Goal: Find specific fact: Find specific fact

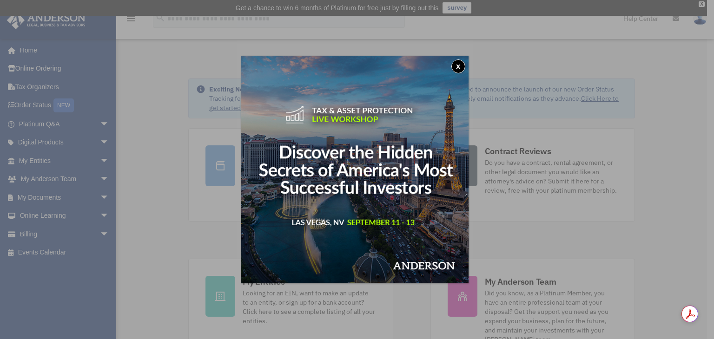
click at [457, 67] on button "x" at bounding box center [458, 66] width 14 height 14
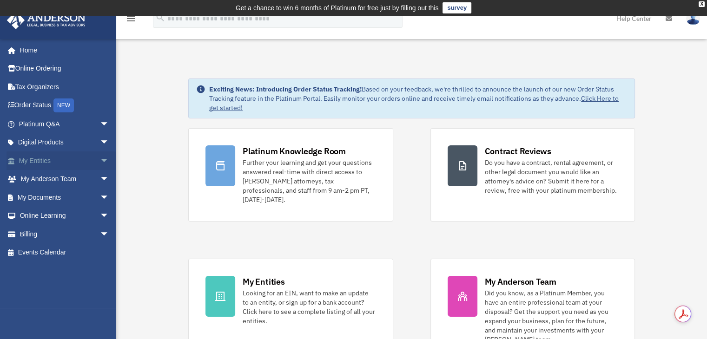
click at [100, 160] on span "arrow_drop_down" at bounding box center [109, 160] width 19 height 19
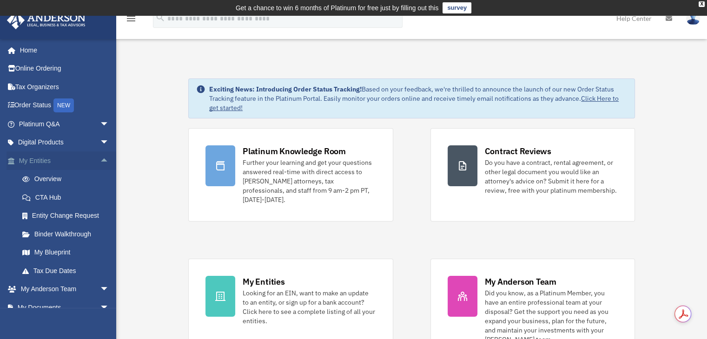
click at [100, 160] on span "arrow_drop_up" at bounding box center [109, 160] width 19 height 19
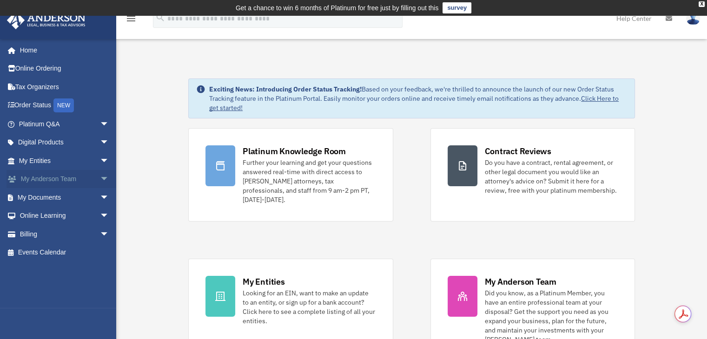
click at [100, 179] on span "arrow_drop_down" at bounding box center [109, 179] width 19 height 19
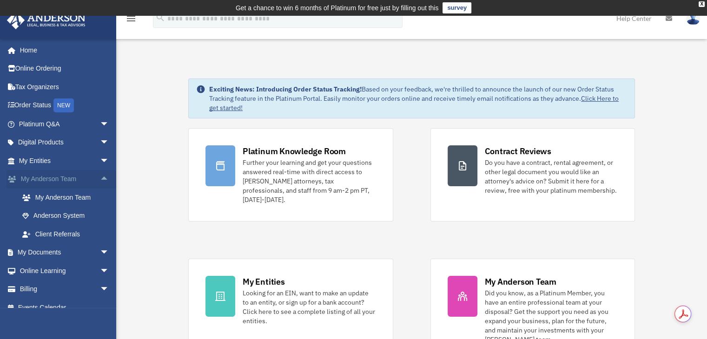
click at [100, 179] on span "arrow_drop_up" at bounding box center [109, 179] width 19 height 19
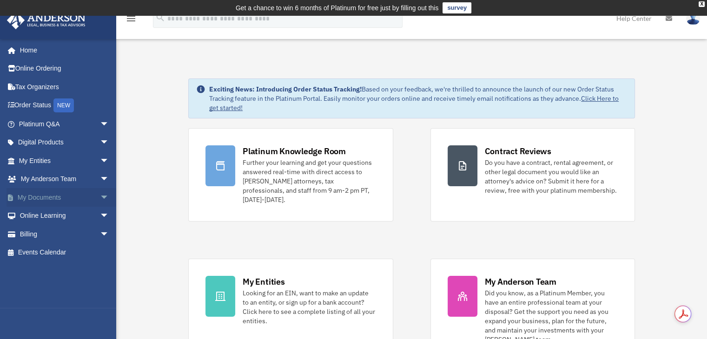
click at [100, 189] on span "arrow_drop_down" at bounding box center [109, 197] width 19 height 19
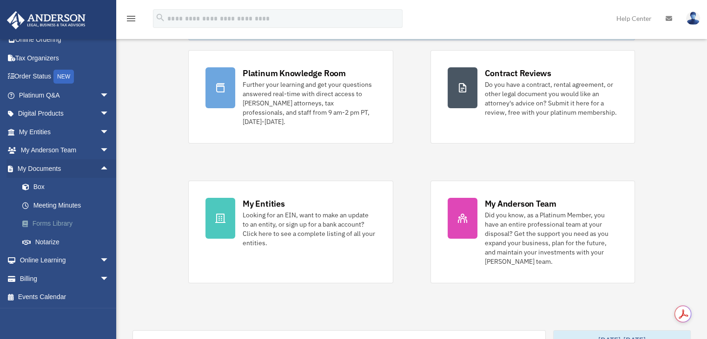
scroll to position [93, 0]
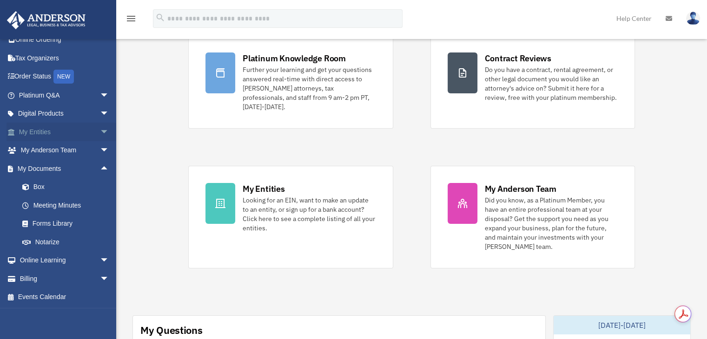
click at [76, 132] on link "My Entities arrow_drop_down" at bounding box center [65, 132] width 117 height 19
click at [44, 187] on link "Box" at bounding box center [68, 187] width 110 height 19
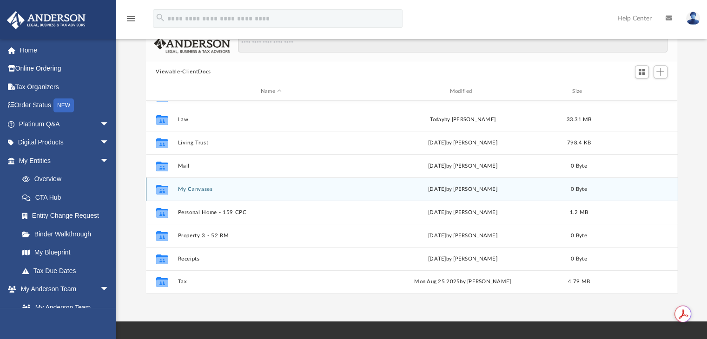
scroll to position [93, 0]
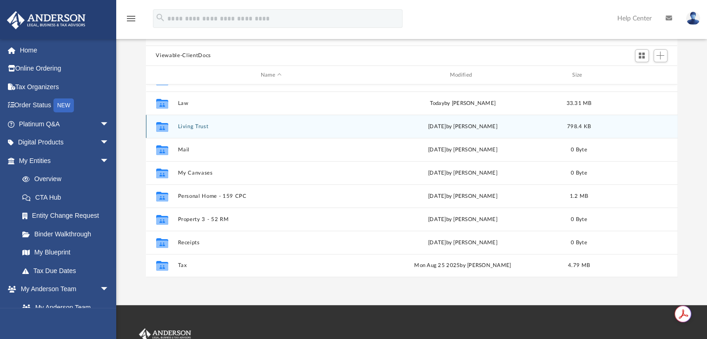
click at [183, 126] on button "Living Trust" at bounding box center [271, 127] width 187 height 6
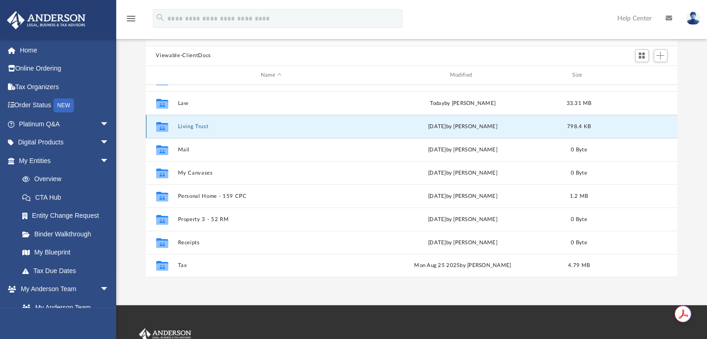
click at [183, 126] on button "Living Trust" at bounding box center [271, 127] width 187 height 6
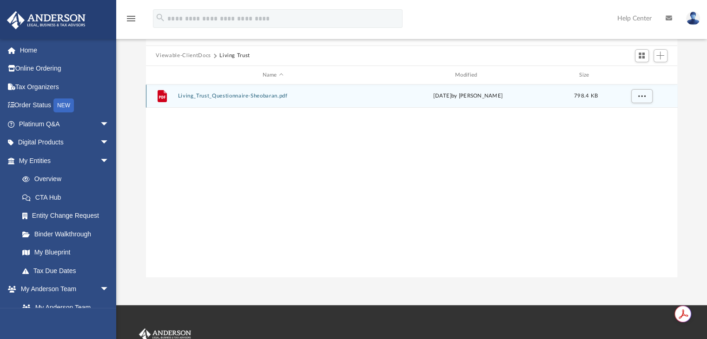
scroll to position [0, 0]
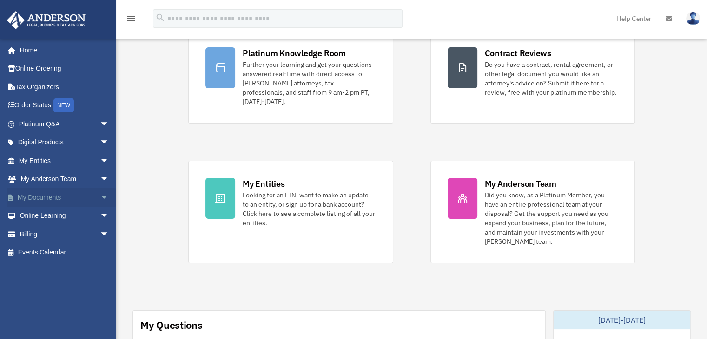
scroll to position [93, 0]
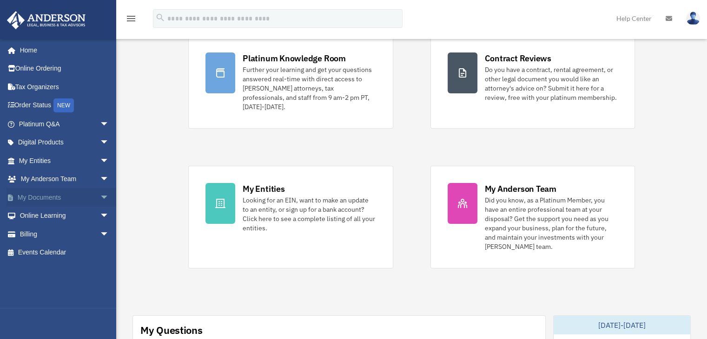
click at [87, 197] on link "My Documents arrow_drop_down" at bounding box center [65, 197] width 117 height 19
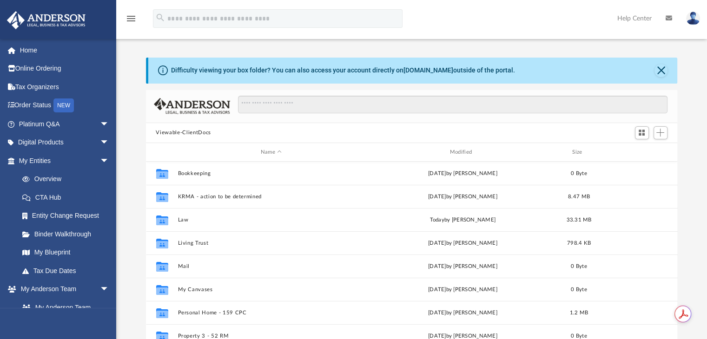
scroll to position [204, 524]
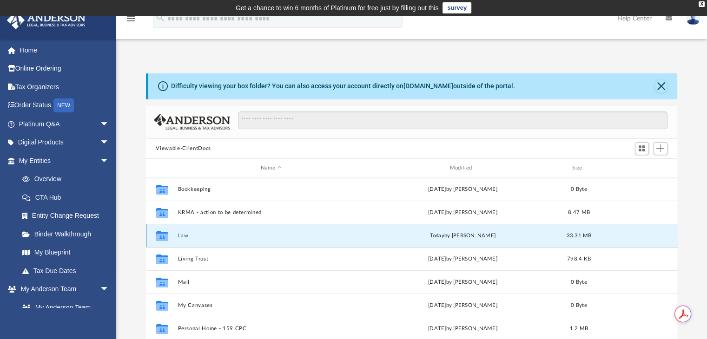
click at [181, 235] on button "Law" at bounding box center [271, 236] width 187 height 6
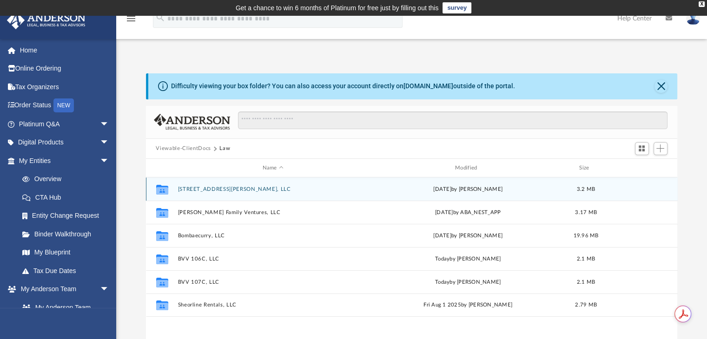
click at [204, 187] on button "[STREET_ADDRESS][PERSON_NAME], LLC" at bounding box center [273, 189] width 191 height 6
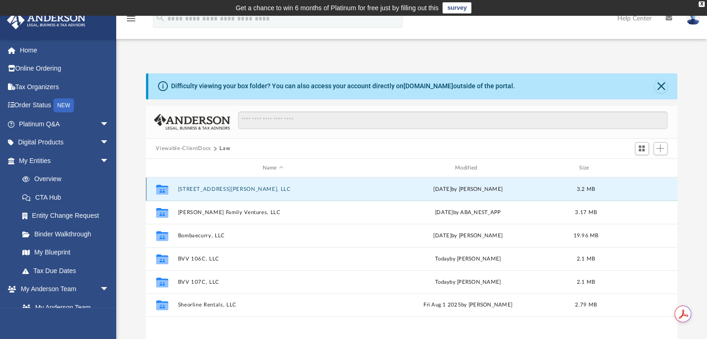
click at [204, 187] on button "[STREET_ADDRESS][PERSON_NAME], LLC" at bounding box center [273, 189] width 191 height 6
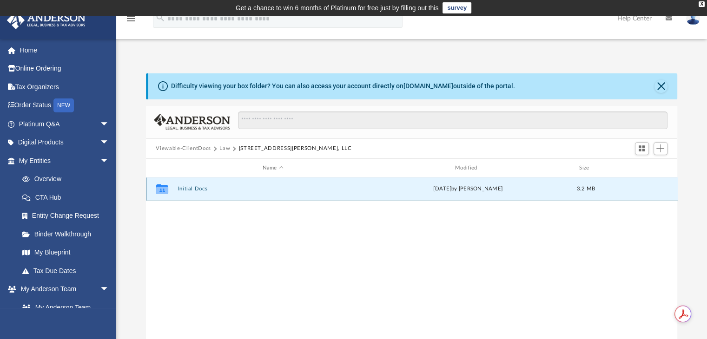
click at [196, 191] on button "Initial Docs" at bounding box center [273, 189] width 191 height 6
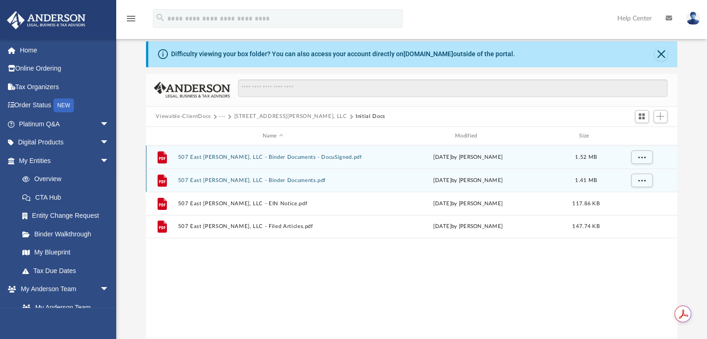
scroll to position [46, 0]
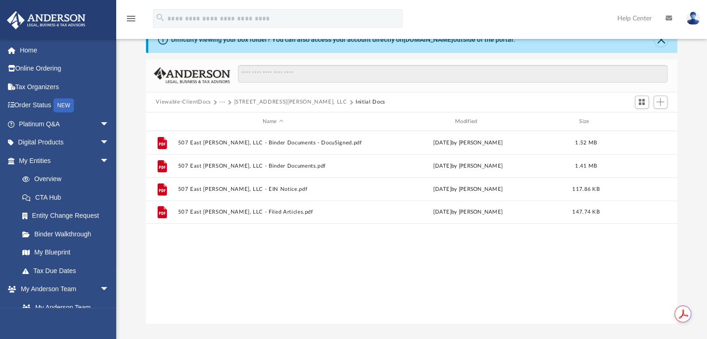
click at [188, 102] on button "Viewable-ClientDocs" at bounding box center [183, 102] width 55 height 8
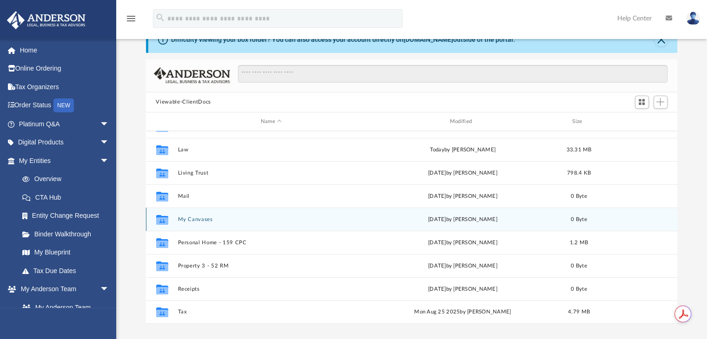
scroll to position [0, 0]
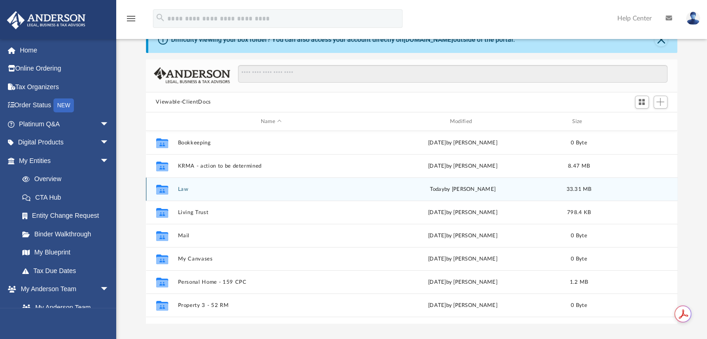
click at [184, 186] on button "Law" at bounding box center [271, 189] width 187 height 6
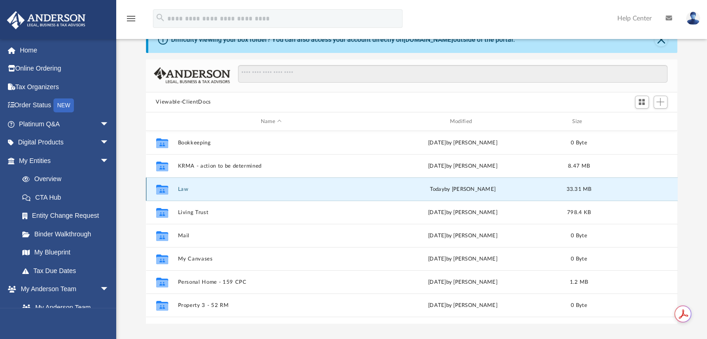
click at [184, 186] on button "Law" at bounding box center [271, 189] width 187 height 6
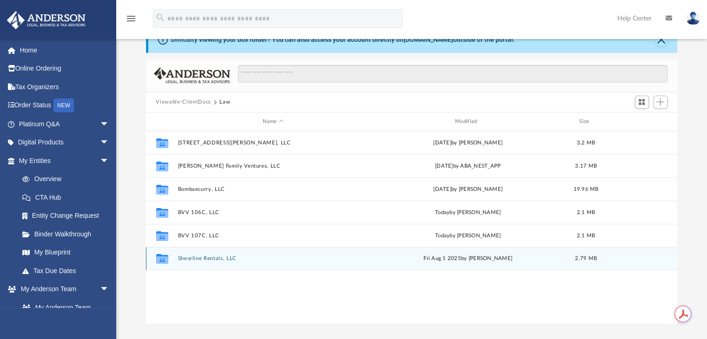
click at [219, 262] on button "Sheorline Rentals, LLC" at bounding box center [273, 259] width 191 height 6
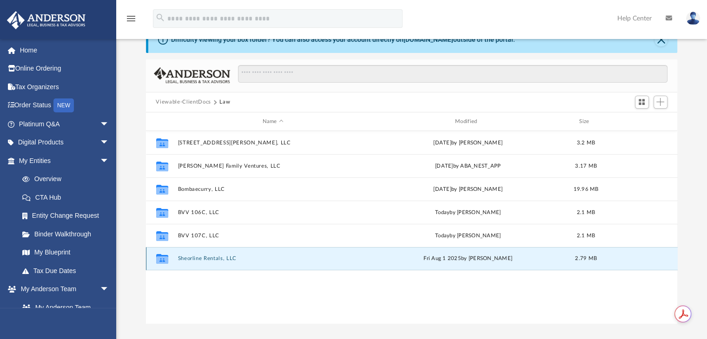
click at [219, 262] on button "Sheorline Rentals, LLC" at bounding box center [273, 259] width 191 height 6
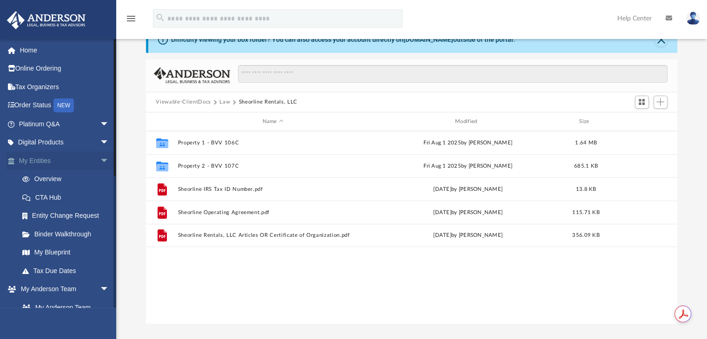
click at [36, 164] on link "My Entities arrow_drop_down" at bounding box center [65, 160] width 117 height 19
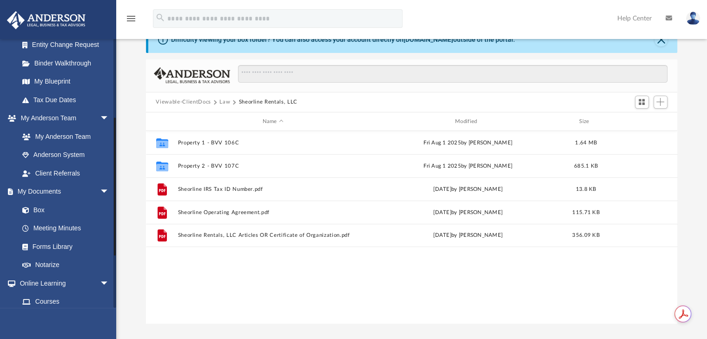
scroll to position [186, 0]
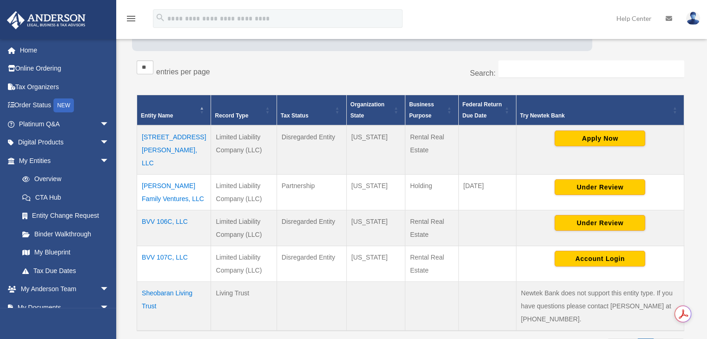
scroll to position [155, 0]
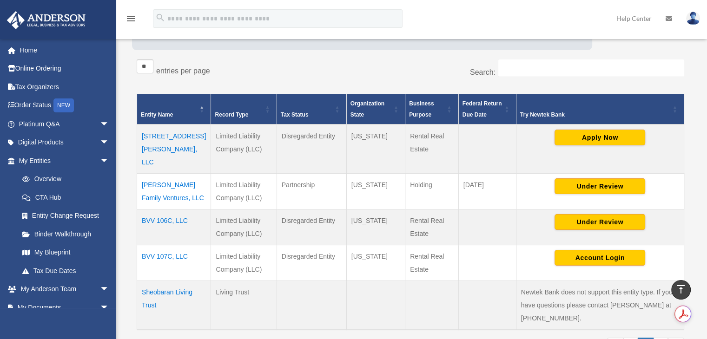
click at [159, 183] on td "[PERSON_NAME] Family Ventures, LLC" at bounding box center [174, 191] width 74 height 36
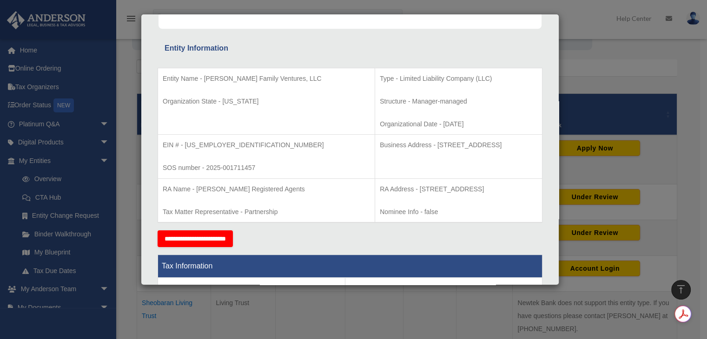
scroll to position [139, 0]
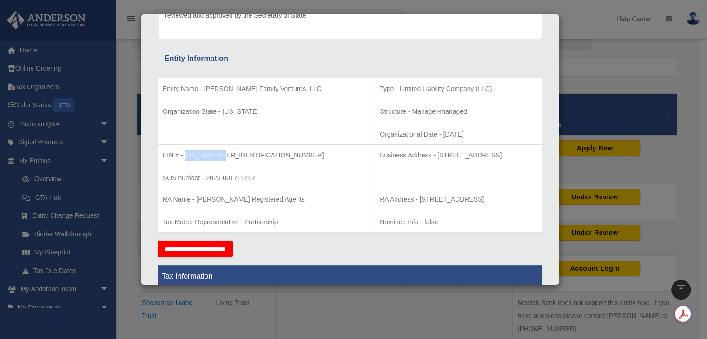
drag, startPoint x: 185, startPoint y: 154, endPoint x: 219, endPoint y: 155, distance: 34.4
click at [219, 155] on p "EIN # - [US_EMPLOYER_IDENTIFICATION_NUMBER]" at bounding box center [266, 156] width 207 height 12
copy p "[US_EMPLOYER_IDENTIFICATION_NUMBER]"
